Goal: Use online tool/utility: Utilize a website feature to perform a specific function

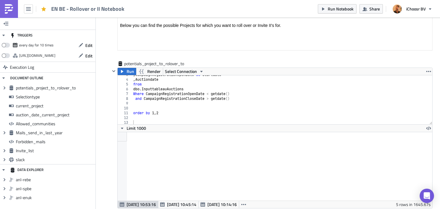
scroll to position [7, 0]
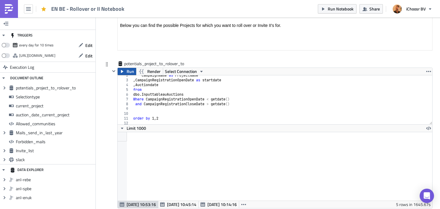
click at [127, 71] on span "Run" at bounding box center [130, 71] width 7 height 7
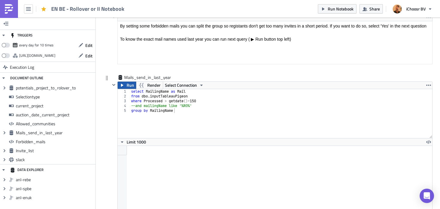
click at [129, 88] on span "Run" at bounding box center [130, 85] width 7 height 7
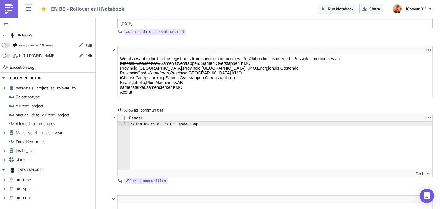
scroll to position [995, 0]
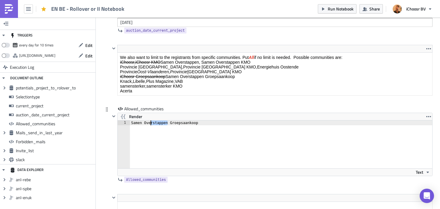
drag, startPoint x: 168, startPoint y: 124, endPoint x: 150, endPoint y: 121, distance: 17.8
click at [150, 122] on div "Samen Overstappen Groepsaankoop" at bounding box center [284, 149] width 309 height 57
click at [156, 124] on div "Samen Overstappen Groepsaankoop" at bounding box center [284, 149] width 309 height 57
drag, startPoint x: 167, startPoint y: 123, endPoint x: 132, endPoint y: 123, distance: 35.3
click at [132, 123] on div "Samen Overstappen Groepsaankoop" at bounding box center [284, 149] width 309 height 57
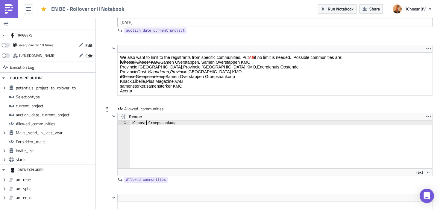
scroll to position [0, 1]
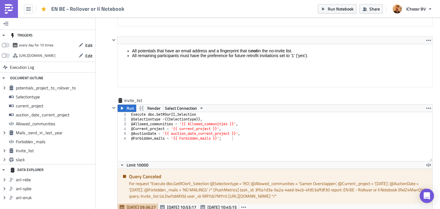
scroll to position [1804, 0]
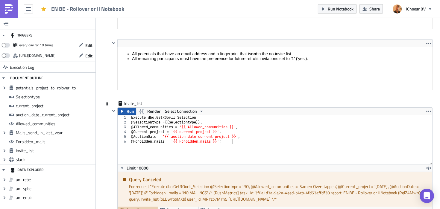
click at [130, 112] on span "Run" at bounding box center [130, 111] width 7 height 7
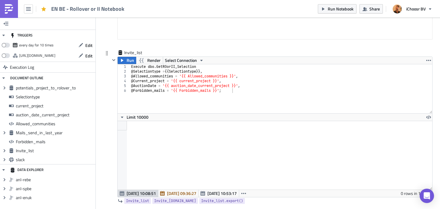
scroll to position [1855, 0]
click at [337, 11] on span "Run Notebook" at bounding box center [340, 9] width 26 height 6
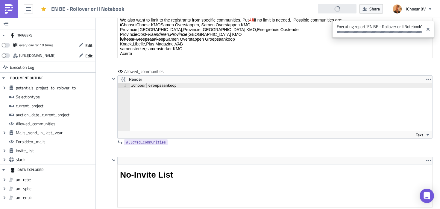
scroll to position [1019, 0]
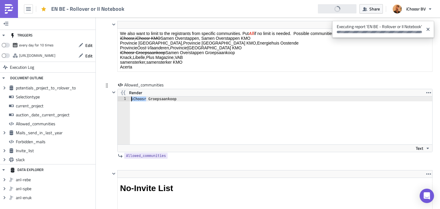
drag, startPoint x: 147, startPoint y: 99, endPoint x: 126, endPoint y: 99, distance: 20.9
click at [126, 99] on div "iChoosr Groepsaankoop 1 iChoosr Groepsaankoop ההההההההההההההההההההההההההההההההה…" at bounding box center [275, 121] width 314 height 48
type textarea "Samen Overstappen Groepsaankoop"
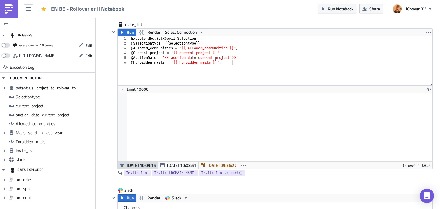
scroll to position [1879, 0]
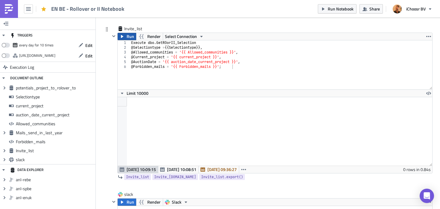
click at [130, 38] on span "Run" at bounding box center [130, 36] width 7 height 7
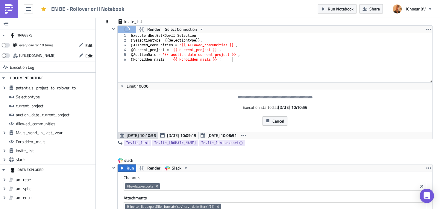
scroll to position [1872, 0]
